Goal: Information Seeking & Learning: Understand process/instructions

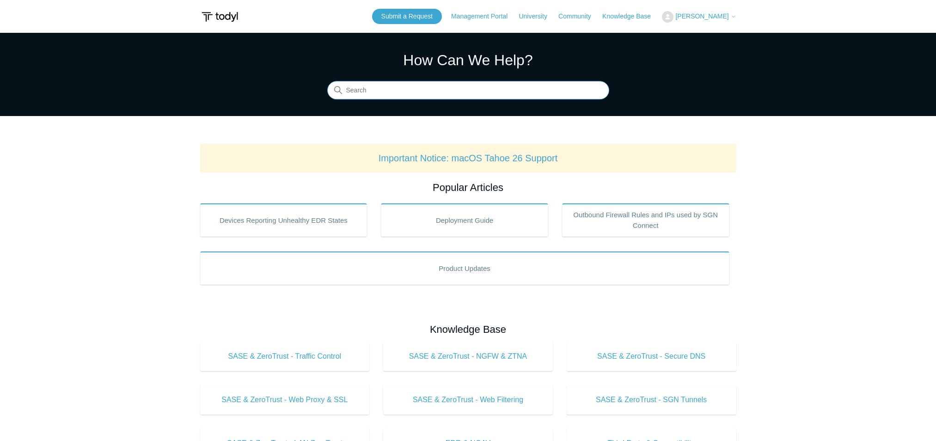
click at [410, 89] on input "Search" at bounding box center [468, 90] width 282 height 18
type input "Unins"
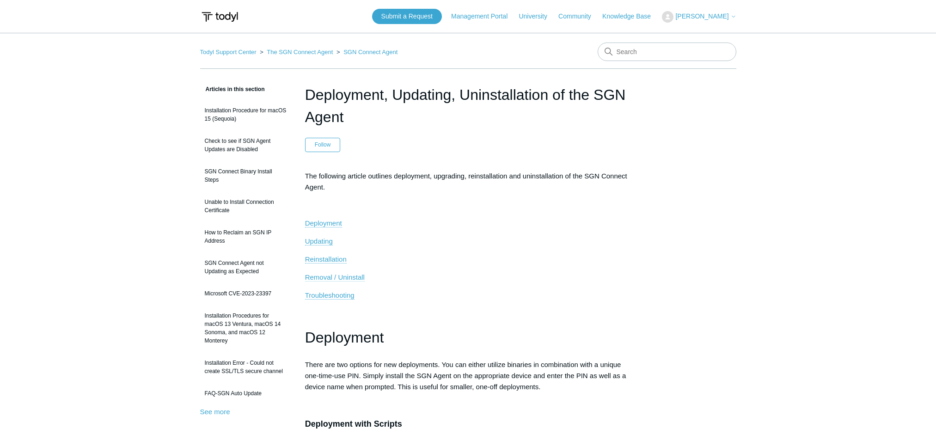
click at [327, 276] on span "Removal / Uninstall" at bounding box center [335, 277] width 60 height 8
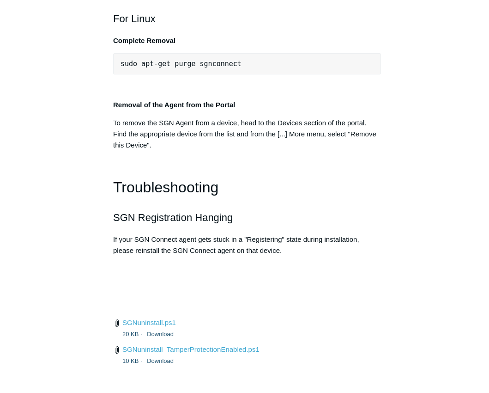
scroll to position [2167, 0]
